Goal: Navigation & Orientation: Find specific page/section

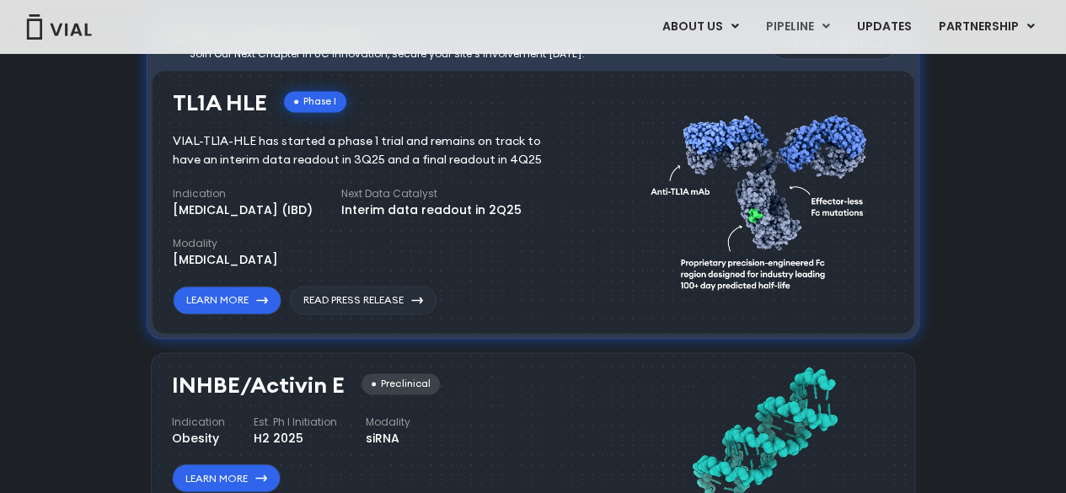
scroll to position [1264, 0]
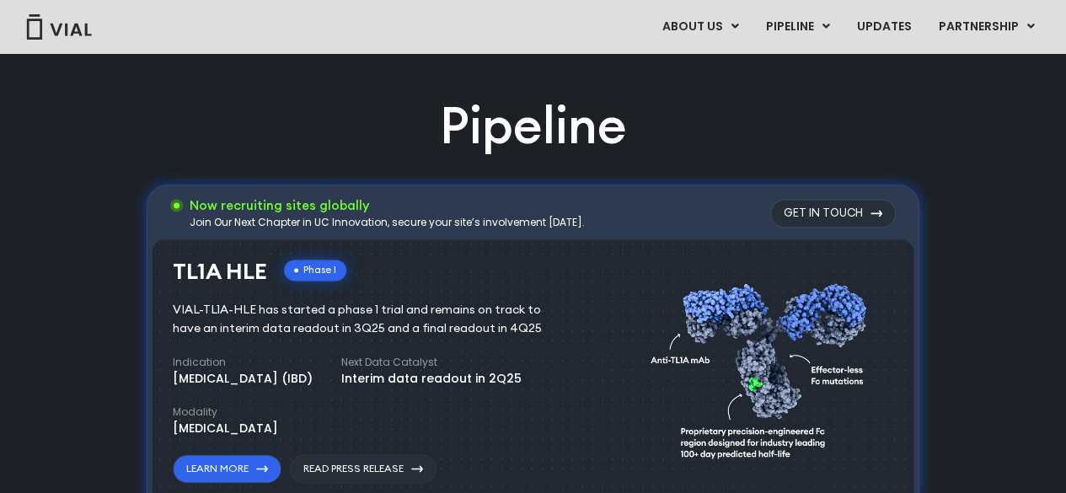
scroll to position [674, 0]
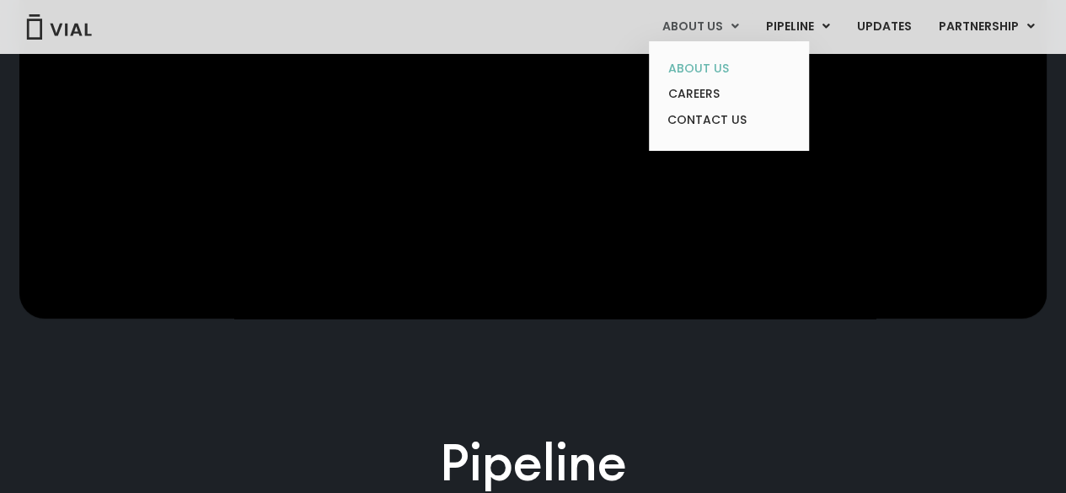
click at [700, 67] on link "ABOUT US" at bounding box center [728, 69] width 147 height 26
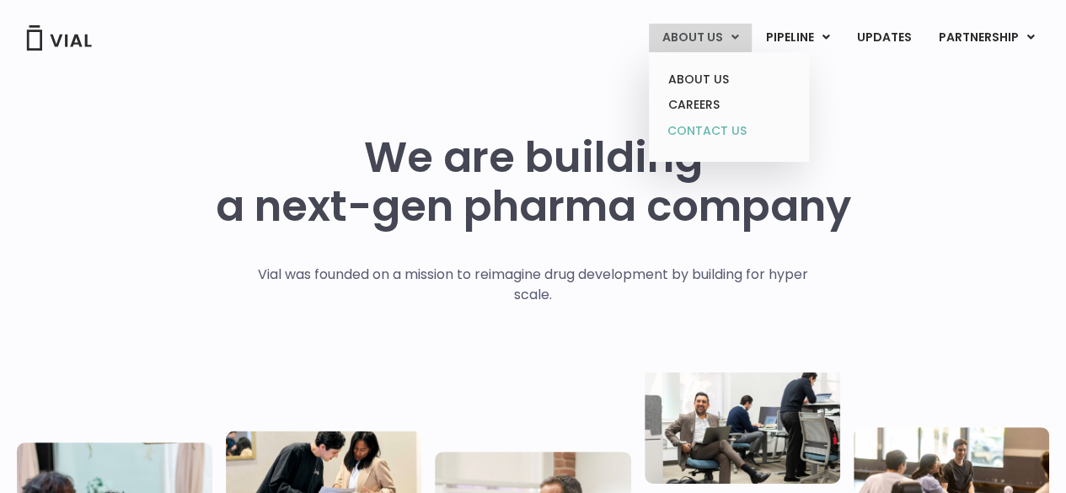
click at [698, 139] on link "CONTACT US" at bounding box center [728, 131] width 147 height 27
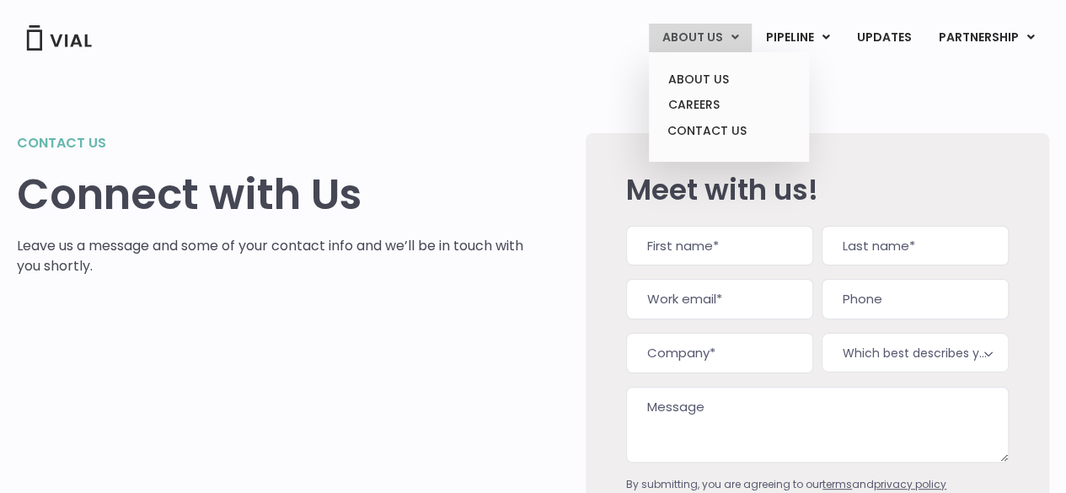
click at [746, 38] on link "ABOUT US" at bounding box center [700, 38] width 103 height 29
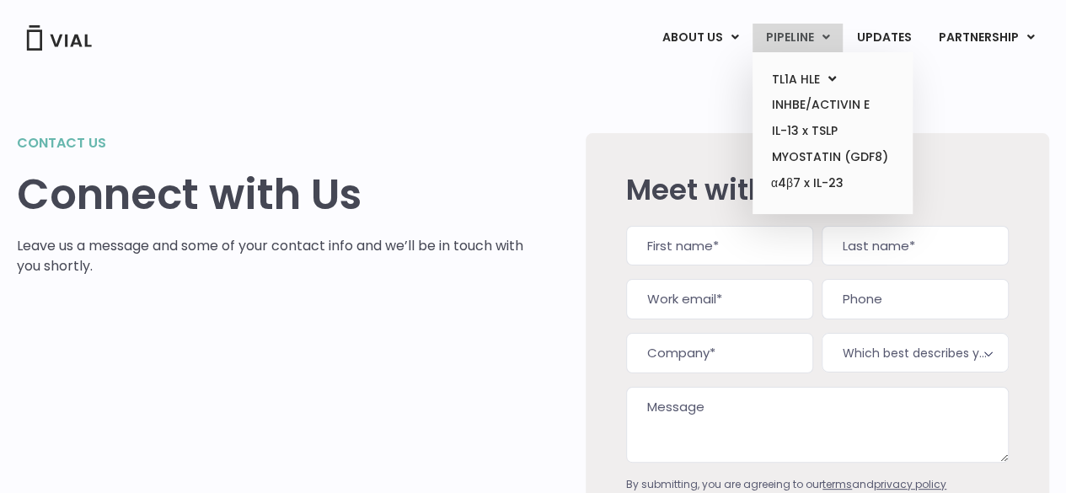
click at [789, 38] on link "PIPELINE" at bounding box center [797, 38] width 90 height 29
